Goal: Information Seeking & Learning: Learn about a topic

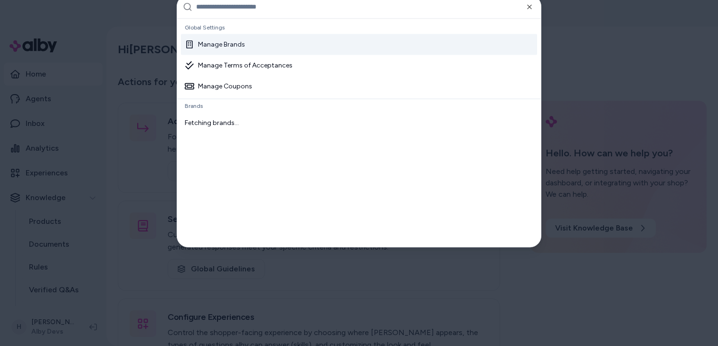
type input "*"
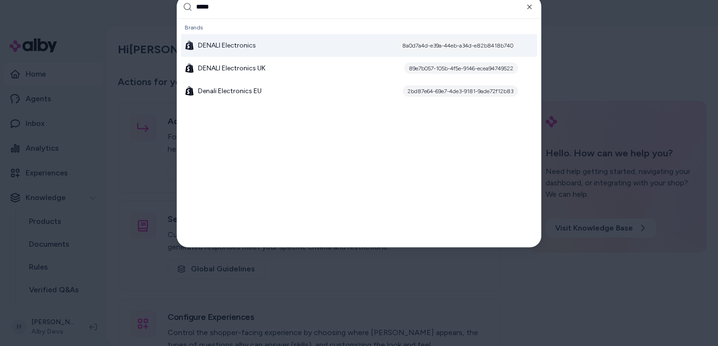
type input "*****"
click at [296, 47] on div "DENALI Electronics 8a0d7a4d-e39a-44eb-a34d-e82b8418b740" at bounding box center [359, 45] width 356 height 23
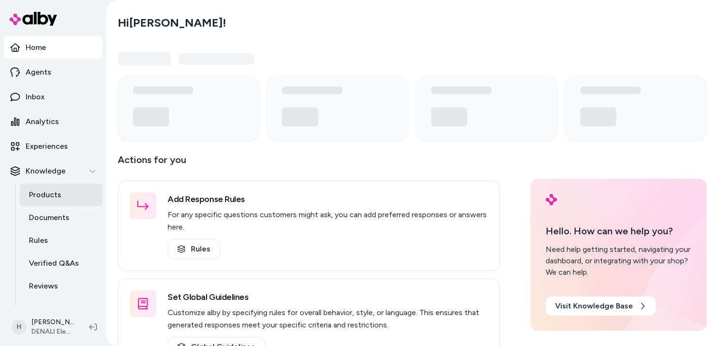
click at [45, 194] on p "Products" at bounding box center [45, 194] width 32 height 11
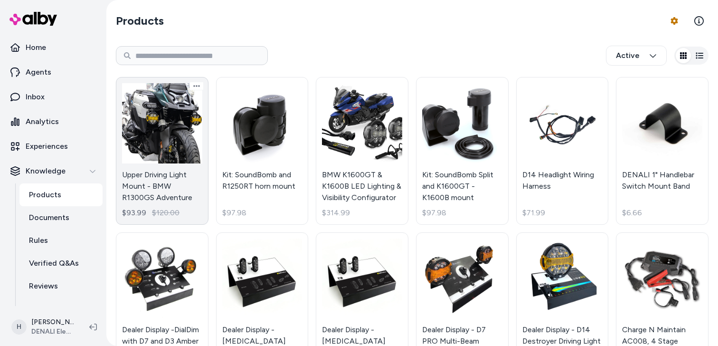
click at [170, 152] on link "Upper Driving Light Mount - BMW R1300GS Adventure $93.99 $120.00" at bounding box center [162, 151] width 93 height 148
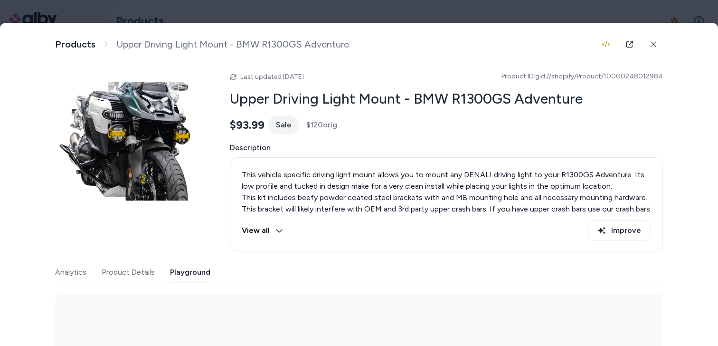
click at [198, 268] on button "Playground" at bounding box center [190, 272] width 40 height 19
click at [348, 5] on div at bounding box center [359, 173] width 718 height 346
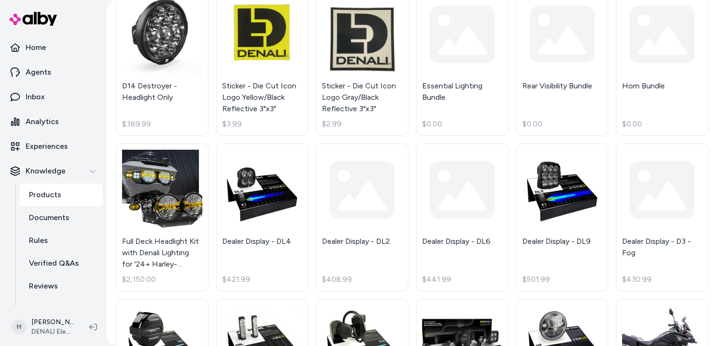
scroll to position [865, 0]
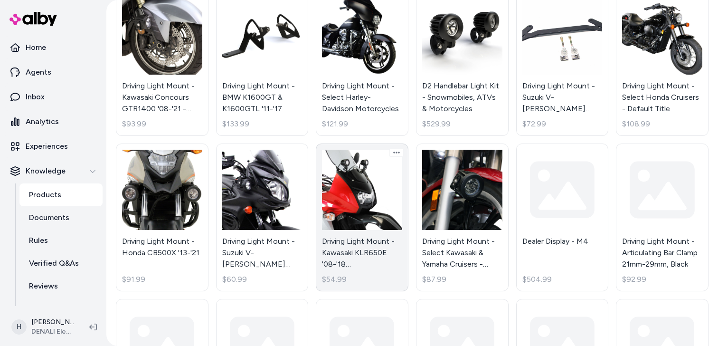
click at [372, 192] on link "Driving Light Mount - Kawasaki KLR650E '08-'18 ([GEOGRAPHIC_DATA]) - Default Ti…" at bounding box center [362, 217] width 93 height 148
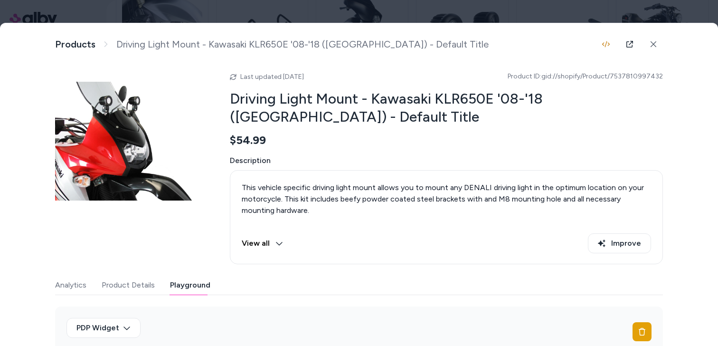
click at [179, 285] on button "Playground" at bounding box center [190, 285] width 40 height 19
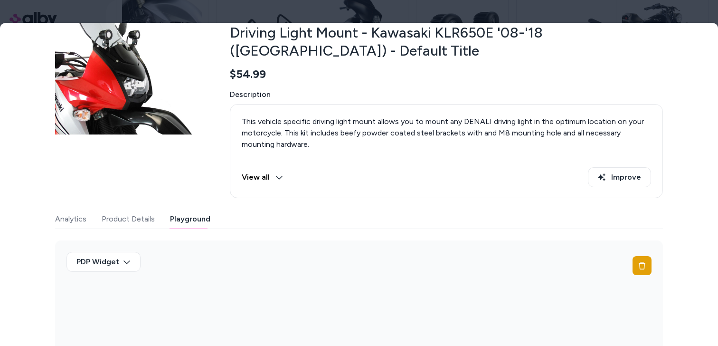
scroll to position [143, 0]
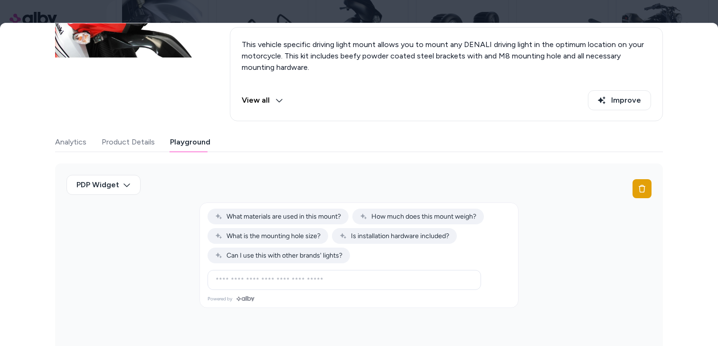
click at [319, 14] on div at bounding box center [359, 173] width 718 height 346
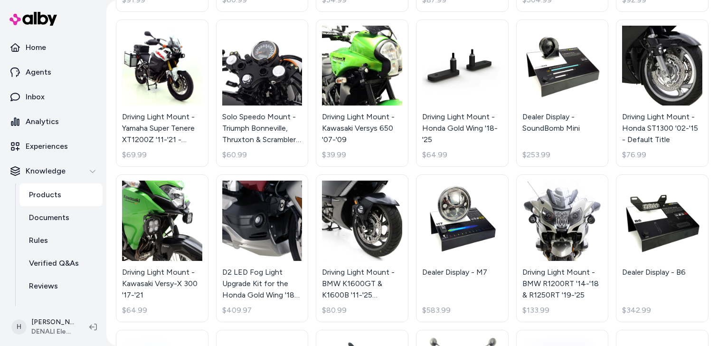
scroll to position [1330, 0]
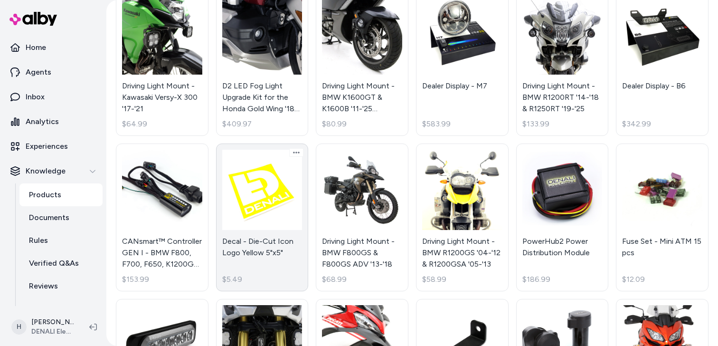
click at [269, 194] on link "Decal - Die-Cut Icon Logo Yellow 5"x5" $5.49" at bounding box center [262, 217] width 93 height 148
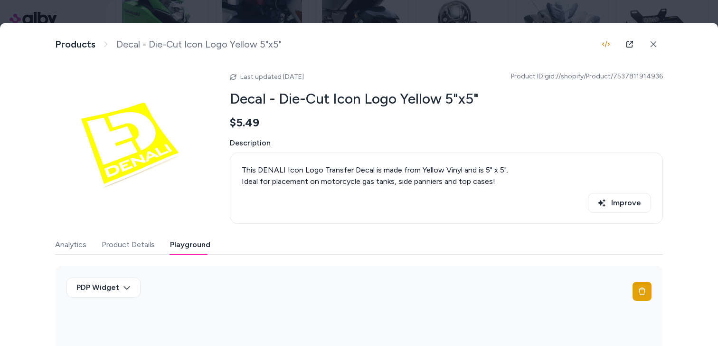
click at [203, 244] on button "Playground" at bounding box center [190, 244] width 40 height 19
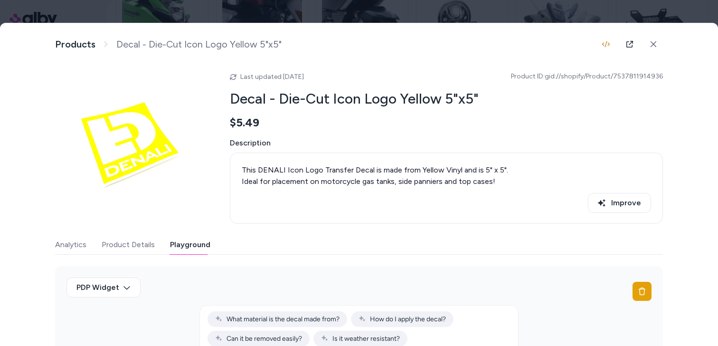
click at [338, 11] on div at bounding box center [359, 173] width 718 height 346
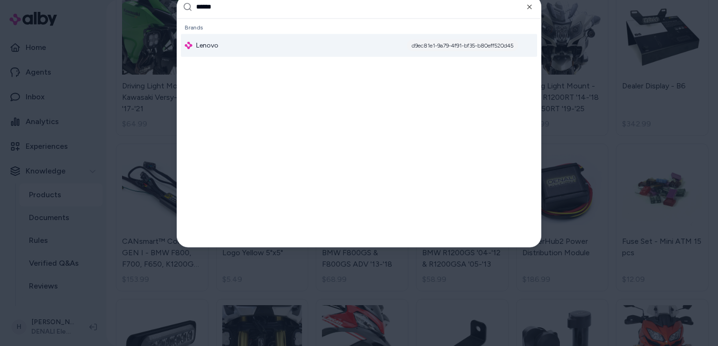
type input "******"
click at [294, 49] on div "Lenovo d9ec81e1-9a79-4f91-bf35-b80eff520d45" at bounding box center [359, 45] width 356 height 23
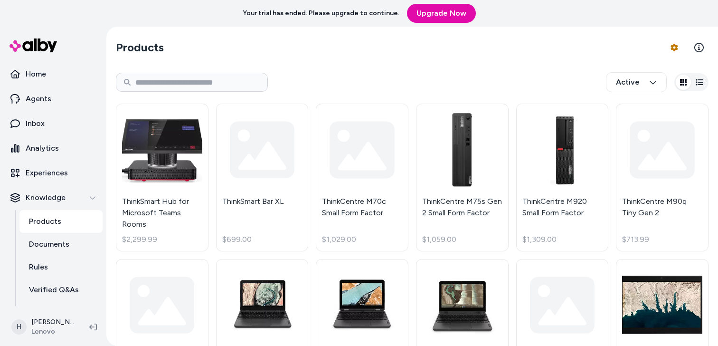
click at [182, 152] on link "ThinkSmart Hub for Microsoft Teams Rooms $2,299.99" at bounding box center [162, 178] width 93 height 148
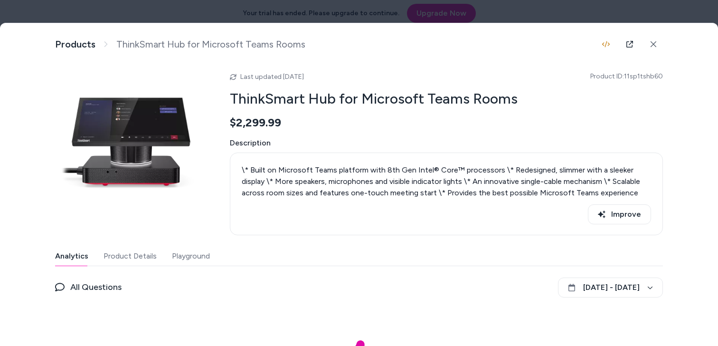
click at [549, 23] on div "Products ThinkSmart Hub for Microsoft Teams Rooms Last updated May 08, 2025 Pro…" at bounding box center [359, 211] width 608 height 377
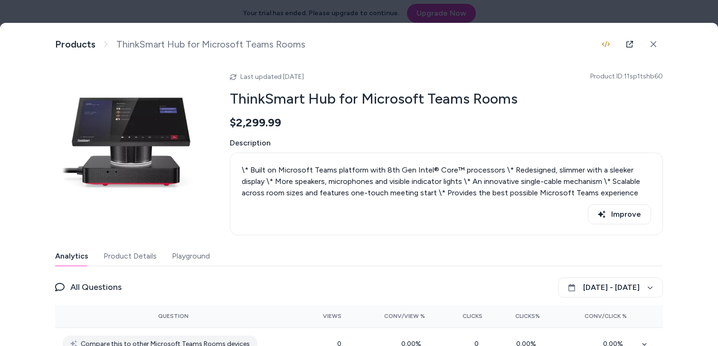
click at [561, 11] on div at bounding box center [359, 173] width 718 height 346
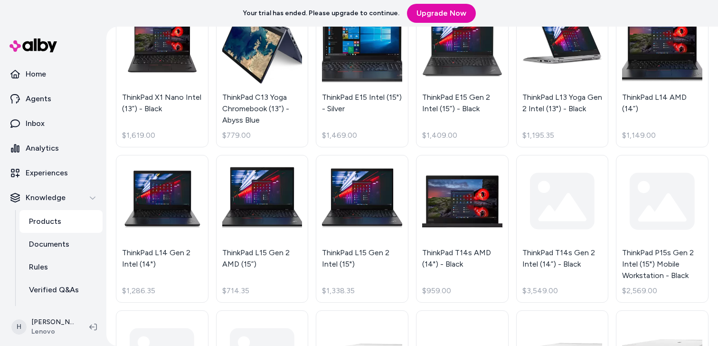
scroll to position [868, 0]
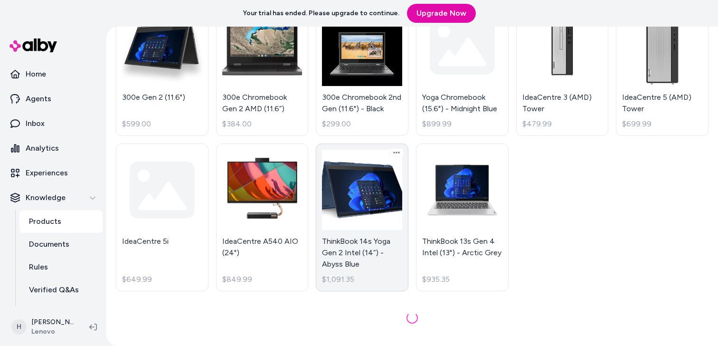
click at [377, 180] on link "ThinkBook 14s Yoga Gen 2 Intel (14”) - Abyss Blue $1,091.35" at bounding box center [362, 217] width 93 height 148
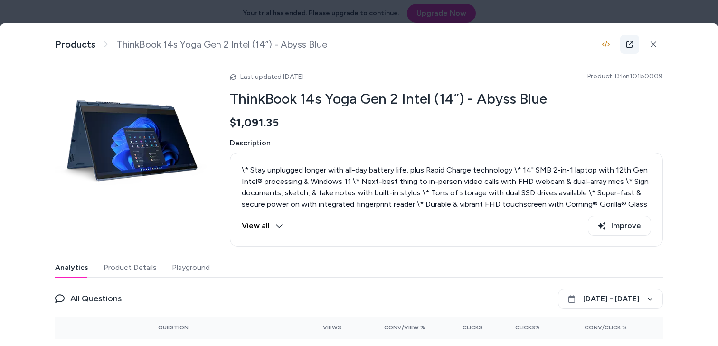
click at [632, 44] on icon at bounding box center [630, 44] width 8 height 8
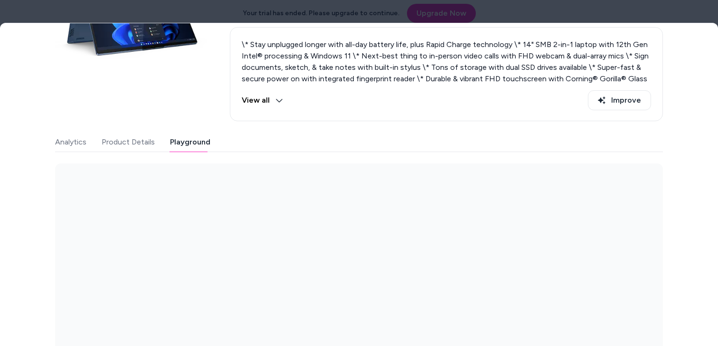
click at [200, 123] on div "Last updated May 08, 2025 Product ID: len101b0009 ThinkBook 14s Yoga Gen 2 Inte…" at bounding box center [359, 147] width 608 height 414
